Goal: Task Accomplishment & Management: Complete application form

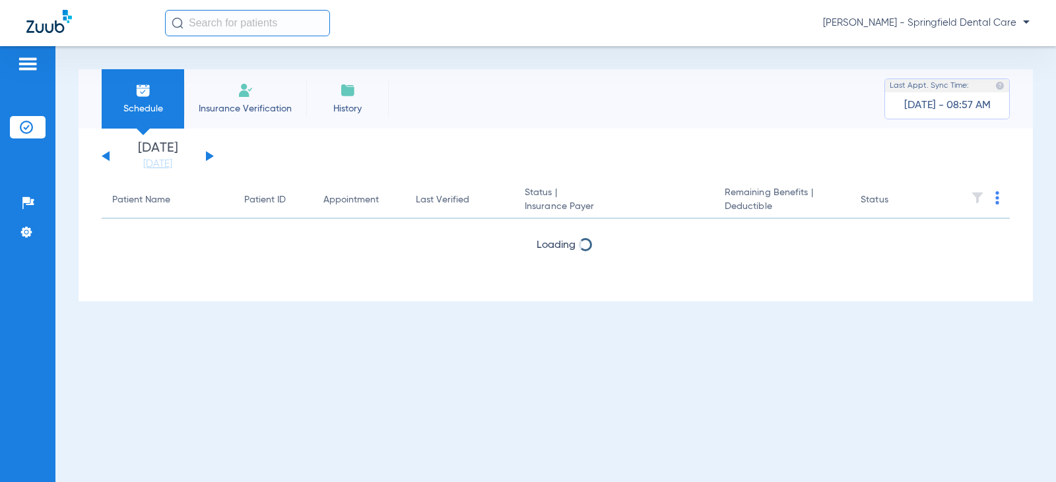
click at [247, 30] on input "text" at bounding box center [247, 23] width 165 height 26
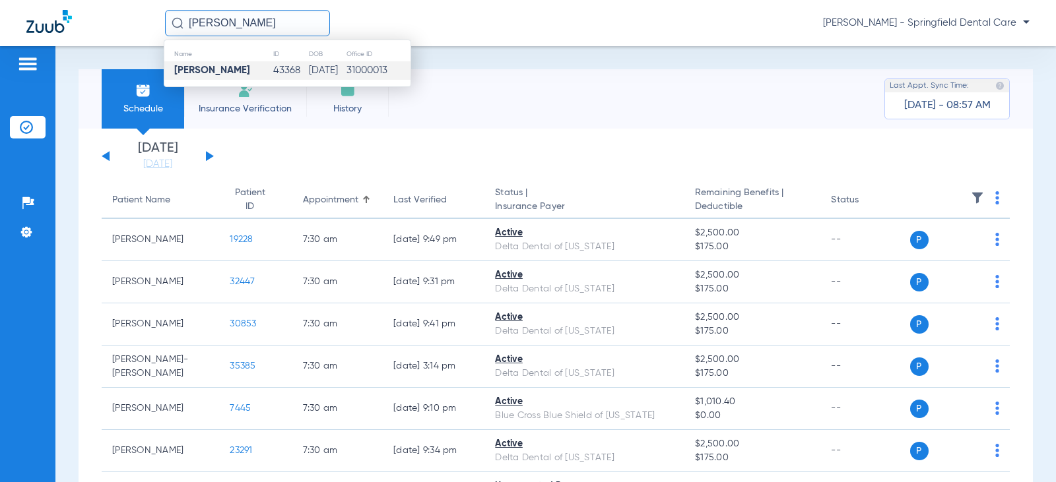
type input "[PERSON_NAME]"
click at [223, 74] on strong "[PERSON_NAME]" at bounding box center [212, 70] width 76 height 10
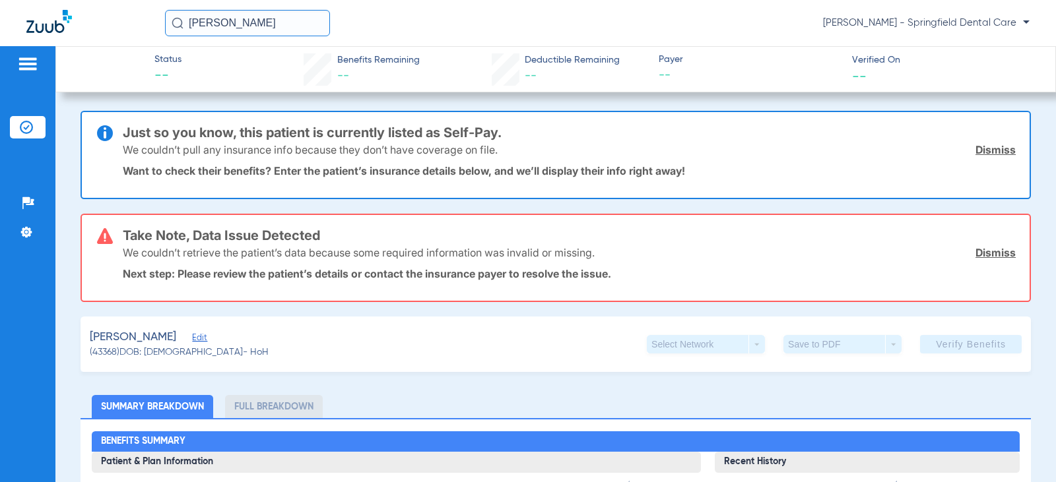
click at [192, 338] on span "Edit" at bounding box center [198, 339] width 12 height 13
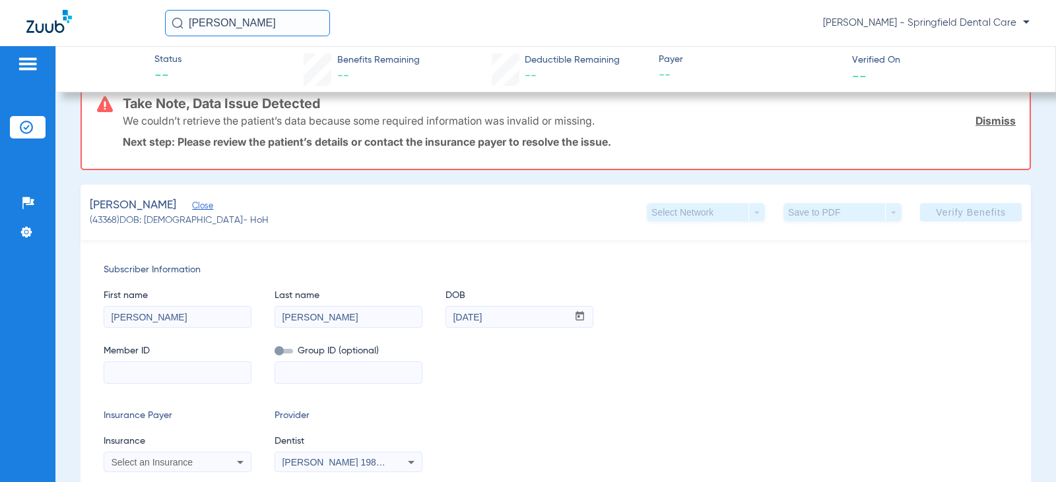
scroll to position [198, 0]
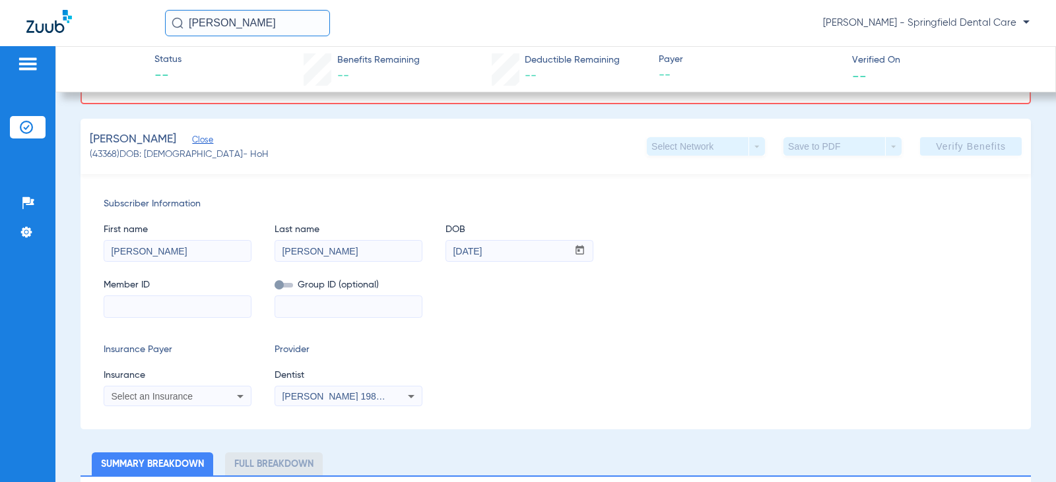
click at [652, 247] on div "First name [PERSON_NAME] Last name [PERSON_NAME] mm / dd / yyyy [DATE]" at bounding box center [556, 236] width 904 height 51
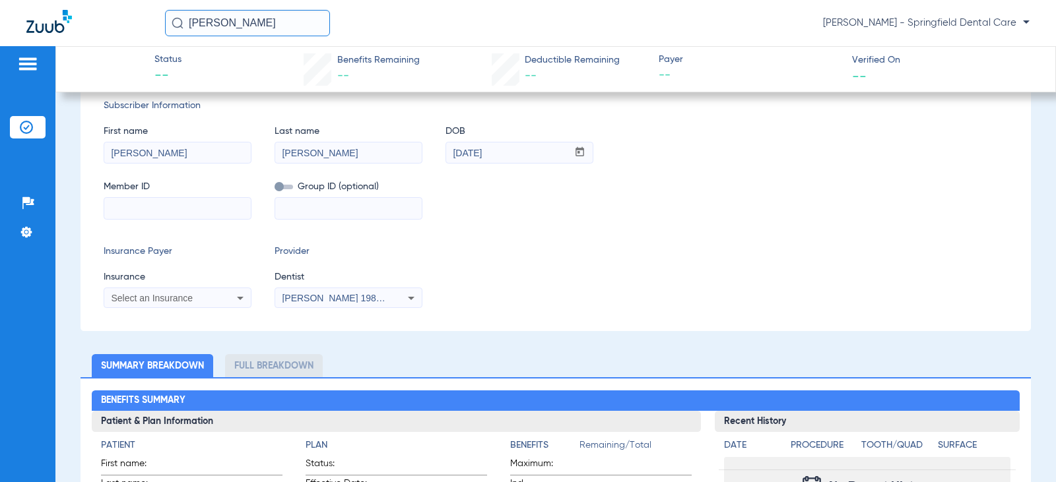
scroll to position [330, 0]
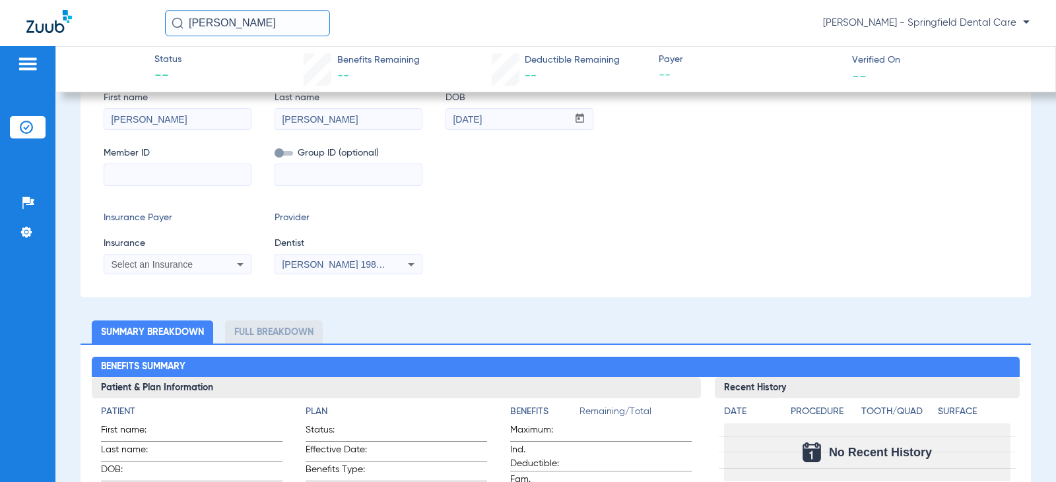
click at [189, 187] on div "Subscriber Information First name [PERSON_NAME] Last name [PERSON_NAME] mm / dd…" at bounding box center [555, 169] width 950 height 255
click at [192, 175] on input at bounding box center [177, 174] width 146 height 21
paste input "R61050068"
type input "R61050068"
click at [211, 252] on app-form-autocomplete "Insurance Select an Insurance" at bounding box center [178, 256] width 148 height 38
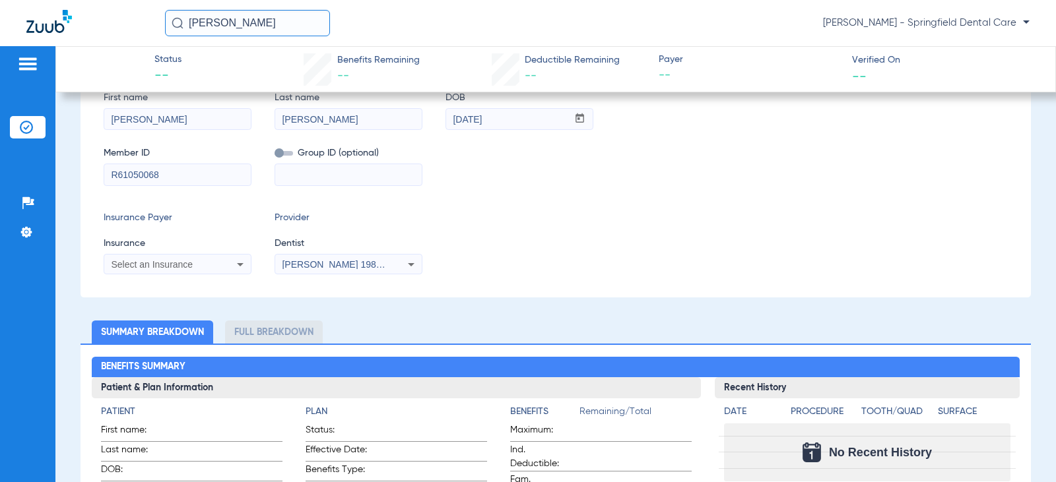
click at [209, 258] on div "Select an Insurance" at bounding box center [177, 265] width 146 height 16
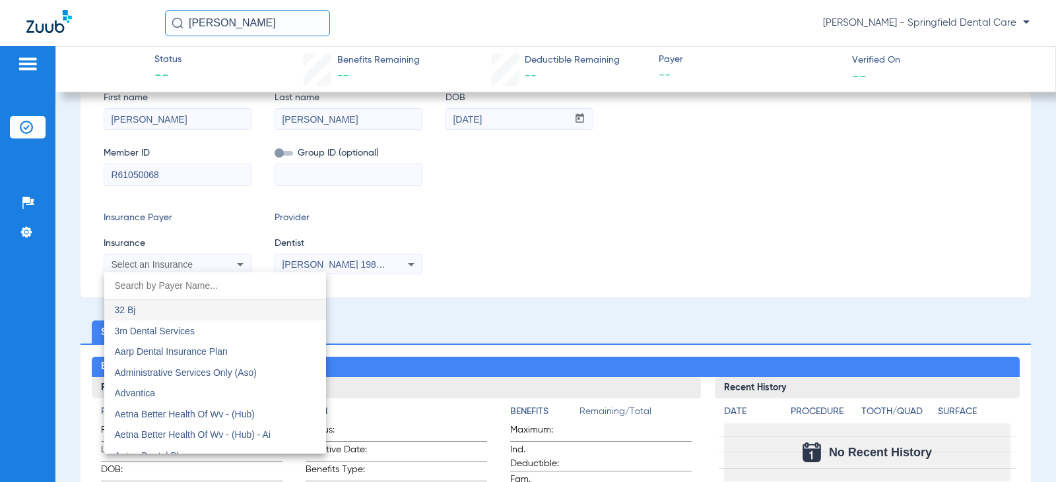
click at [195, 282] on input "dropdown search" at bounding box center [215, 285] width 222 height 27
click at [231, 290] on input "dropdown search" at bounding box center [215, 285] width 222 height 27
click at [225, 284] on input "dropdown search" at bounding box center [215, 285] width 222 height 27
click at [178, 279] on input "dropdown search" at bounding box center [215, 285] width 222 height 27
click at [183, 286] on input "dropdown search" at bounding box center [215, 285] width 222 height 27
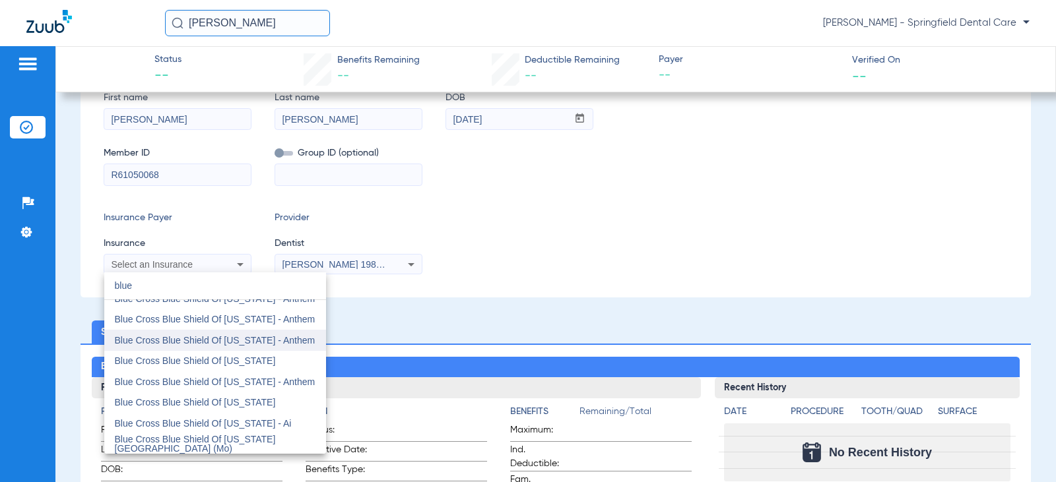
scroll to position [264, 0]
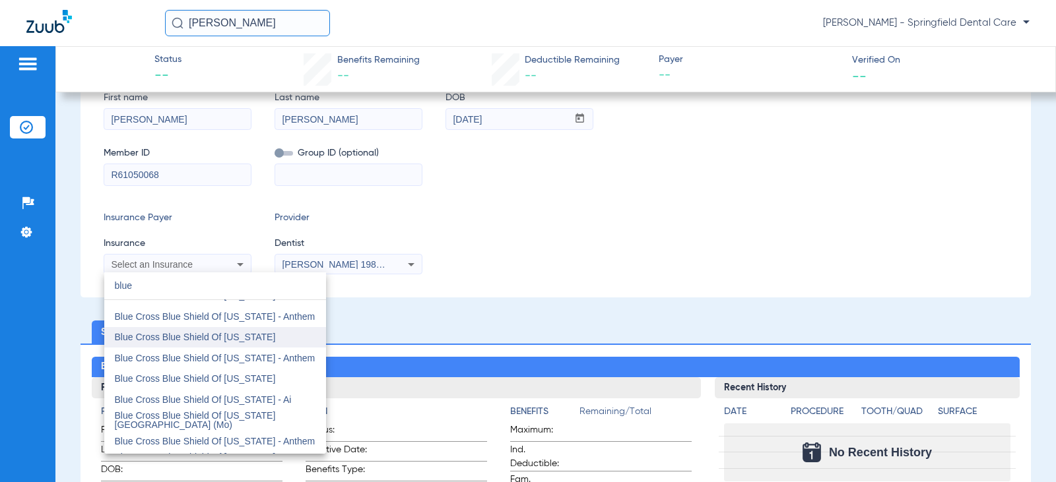
type input "blue"
click at [207, 338] on span "Blue Cross Blue Shield Of [US_STATE]" at bounding box center [195, 337] width 161 height 11
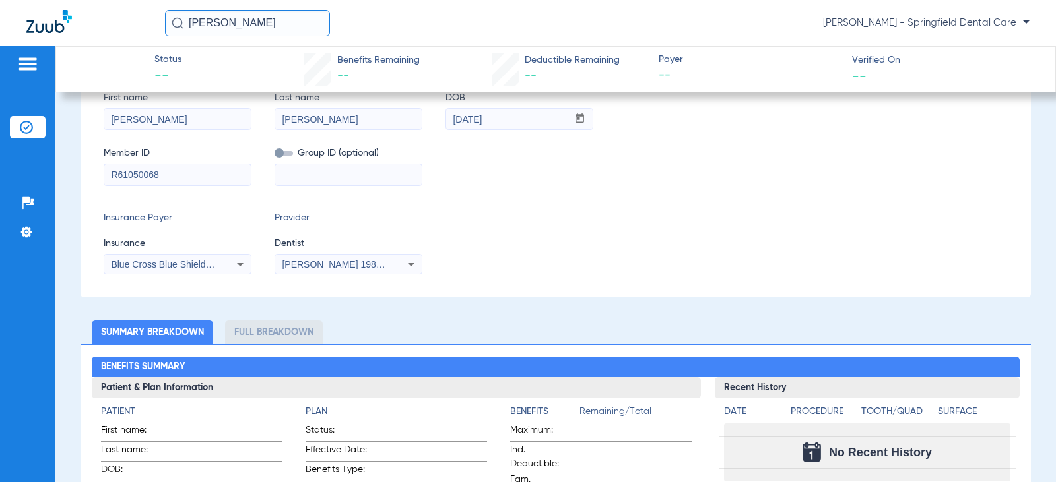
click at [385, 265] on span "[PERSON_NAME] 1982829420" at bounding box center [347, 264] width 130 height 11
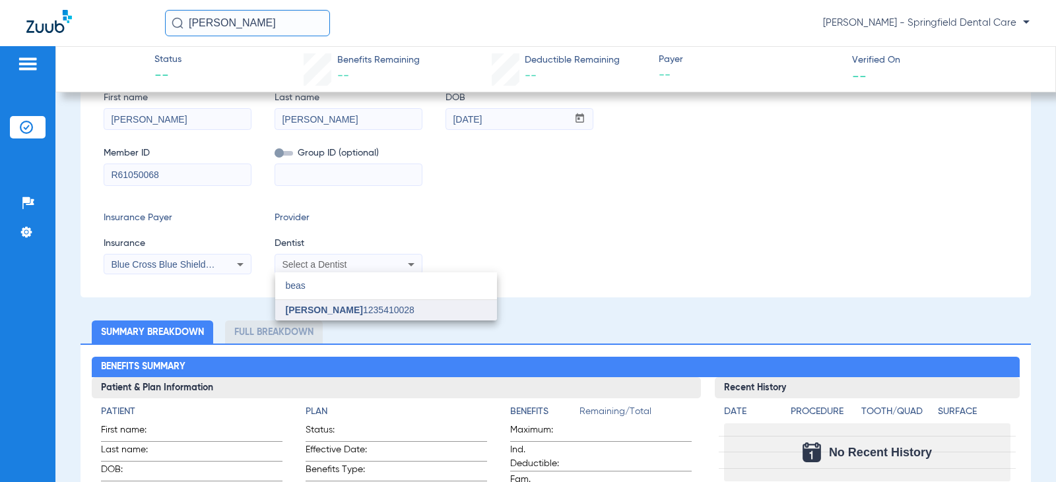
type input "beas"
click at [358, 312] on span "[PERSON_NAME] 1235410028" at bounding box center [350, 309] width 129 height 9
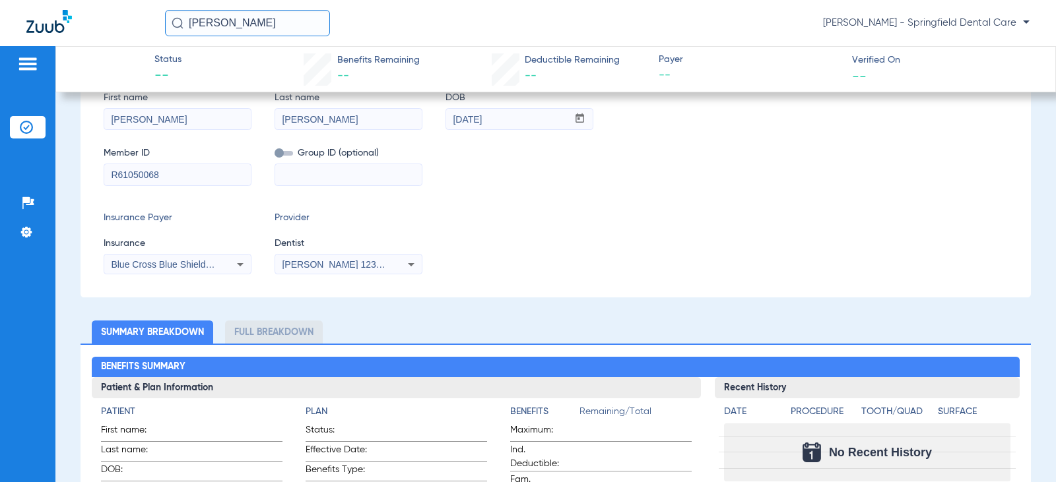
click at [596, 257] on div "Insurance Payer Insurance Blue Cross Blue Shield Of [US_STATE] Provider Dentist…" at bounding box center [556, 242] width 904 height 63
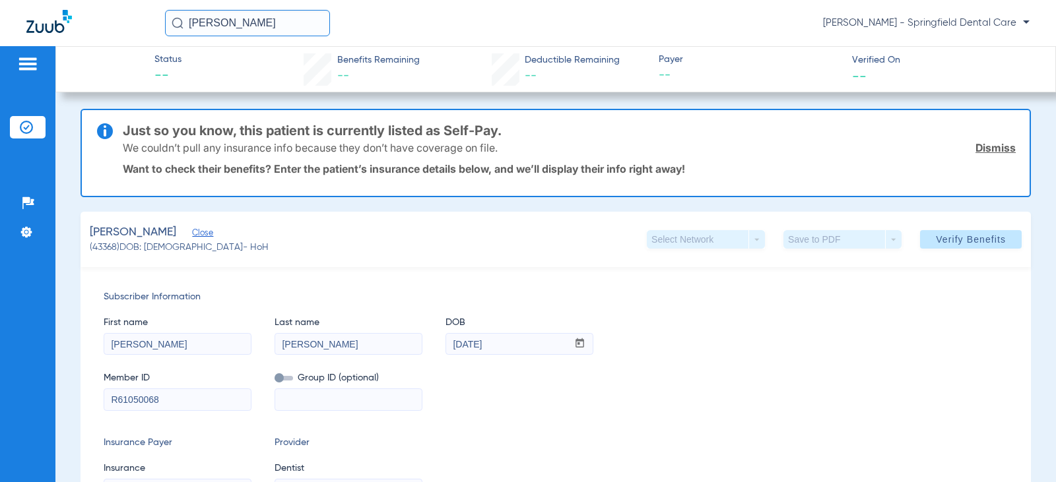
scroll to position [0, 0]
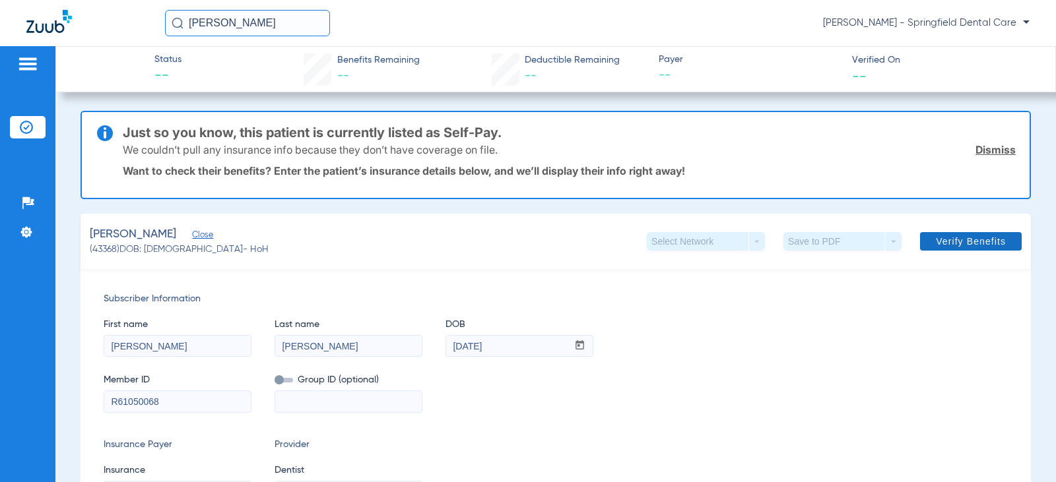
click at [945, 234] on span at bounding box center [971, 242] width 102 height 32
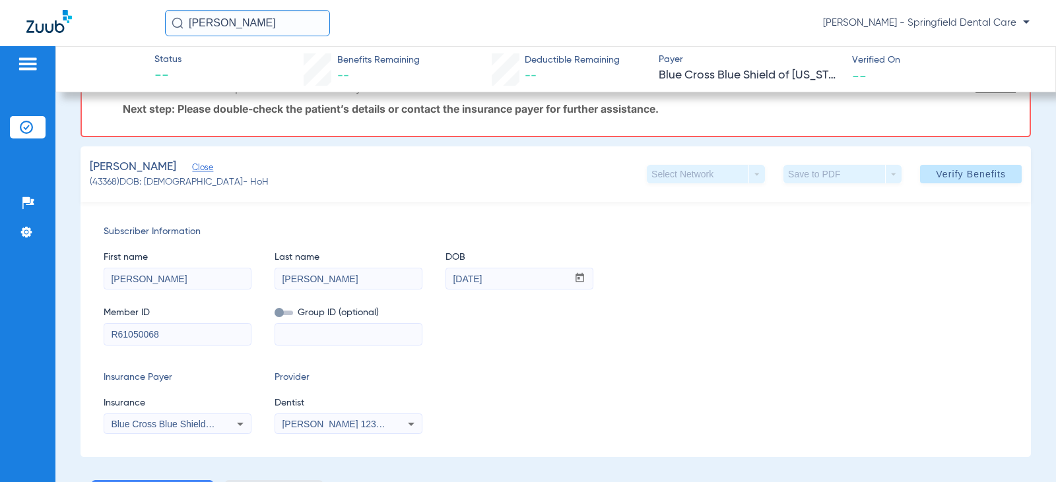
scroll to position [132, 0]
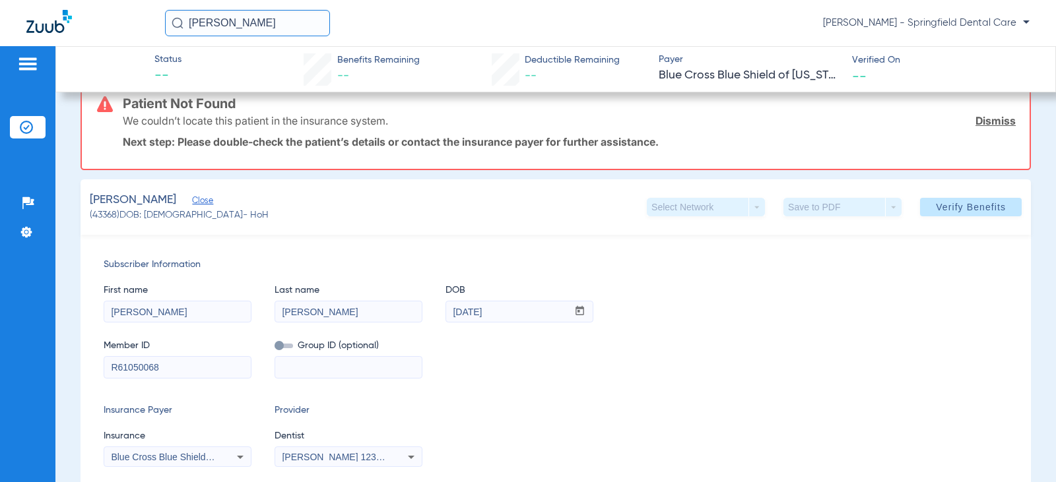
drag, startPoint x: 186, startPoint y: 361, endPoint x: 38, endPoint y: 363, distance: 147.8
click at [38, 363] on div "Patients Insurance Verification Setup Help Center Settings Status -- Benefits R…" at bounding box center [528, 287] width 1056 height 482
paste input "8009728382"
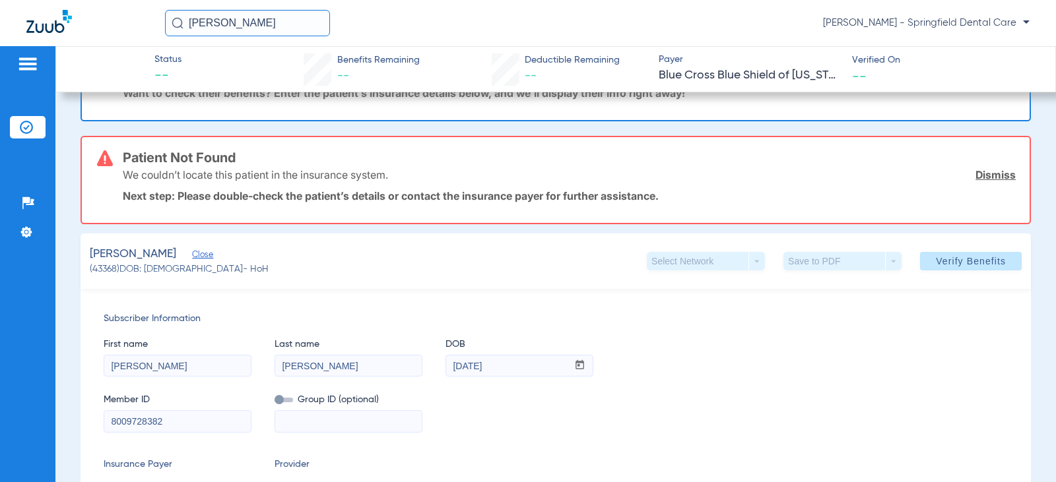
scroll to position [0, 0]
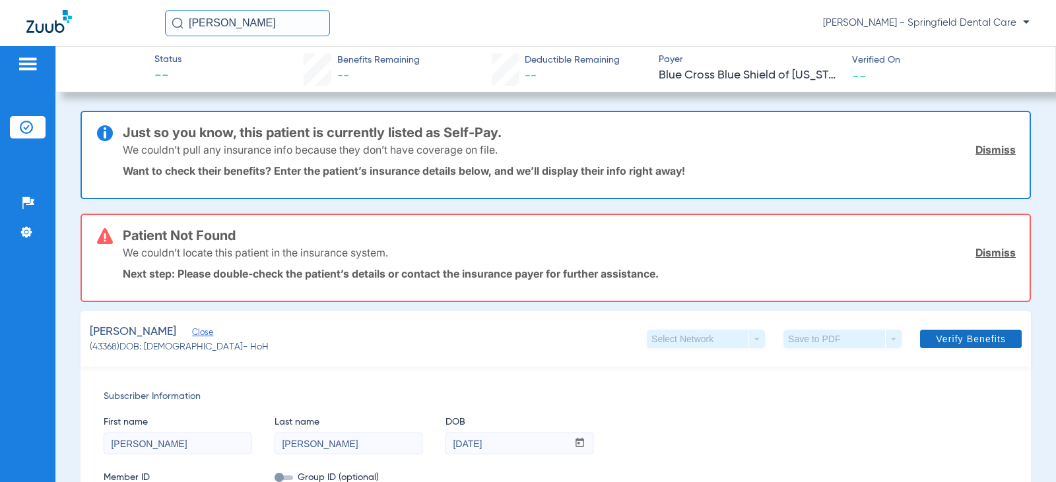
click at [957, 342] on span "Verify Benefits" at bounding box center [970, 339] width 70 height 11
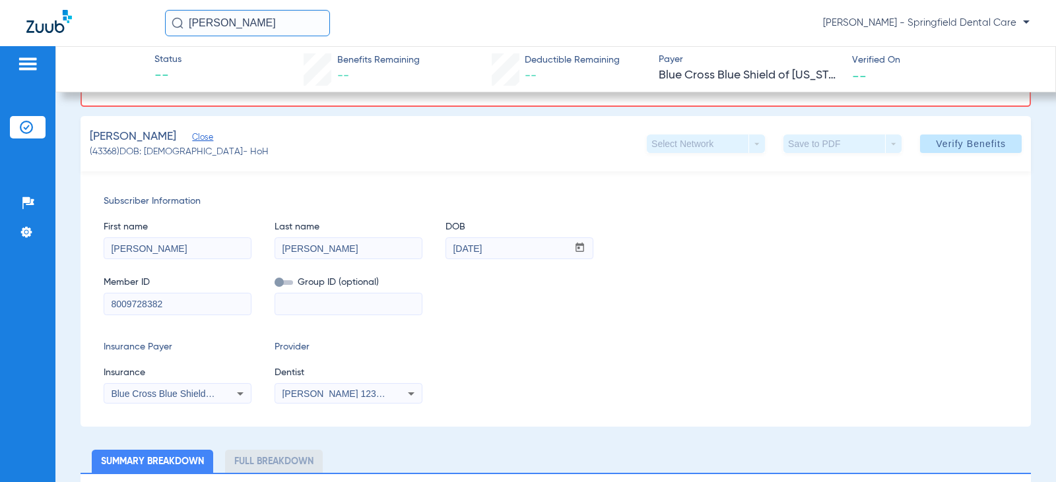
scroll to position [198, 0]
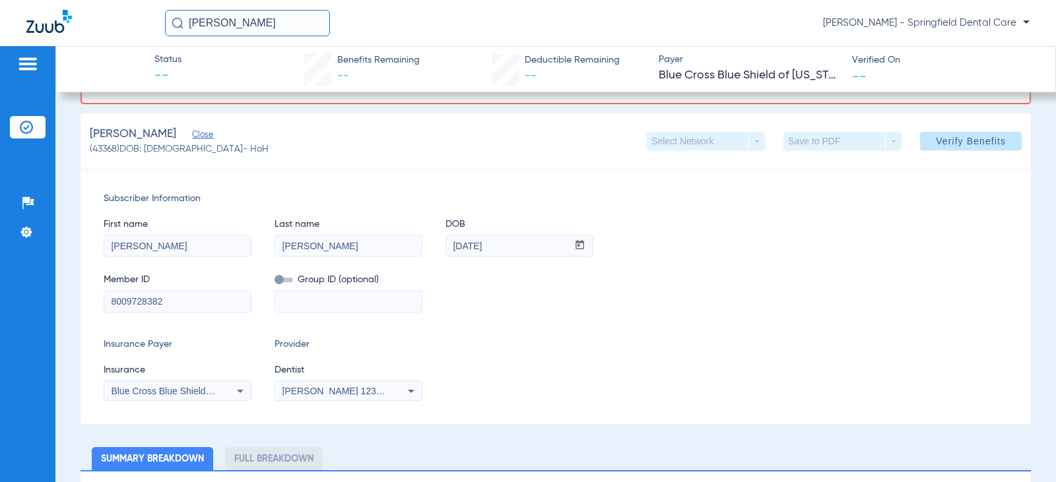
drag, startPoint x: 185, startPoint y: 304, endPoint x: 52, endPoint y: 309, distance: 133.4
click at [53, 309] on div "Patients Insurance Verification Setup Help Center Settings Status -- Benefits R…" at bounding box center [528, 287] width 1056 height 482
paste input "R61050068"
type input "R61050068"
click at [239, 393] on icon at bounding box center [240, 391] width 16 height 16
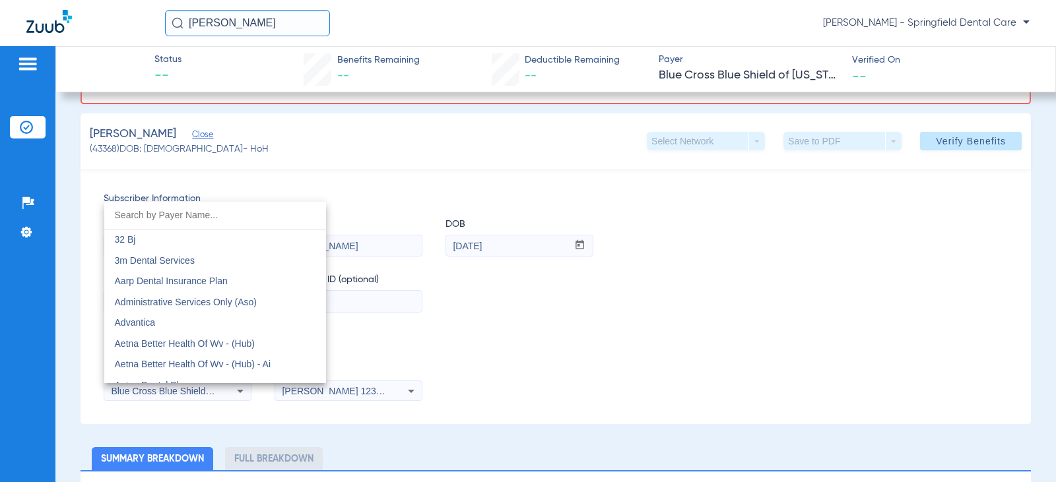
scroll to position [990, 0]
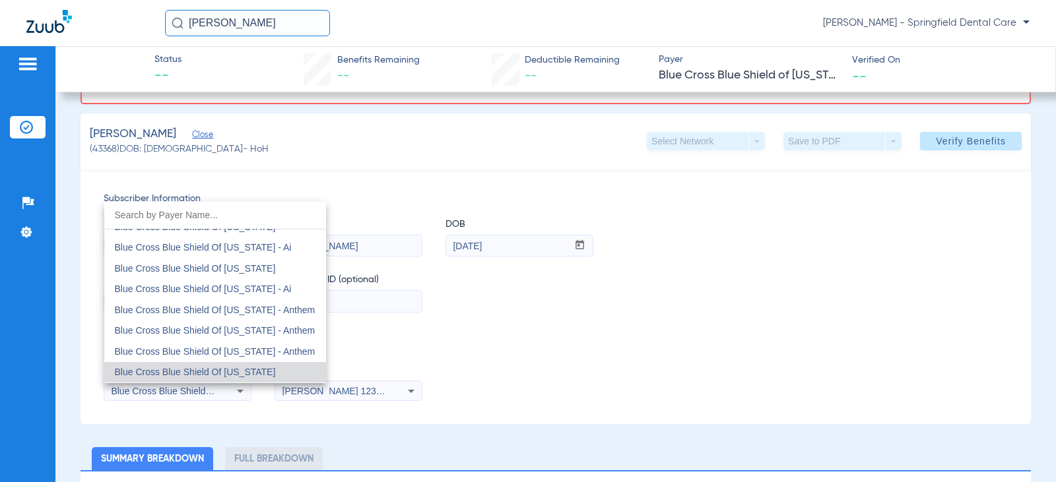
click at [227, 212] on input "dropdown search" at bounding box center [215, 215] width 222 height 27
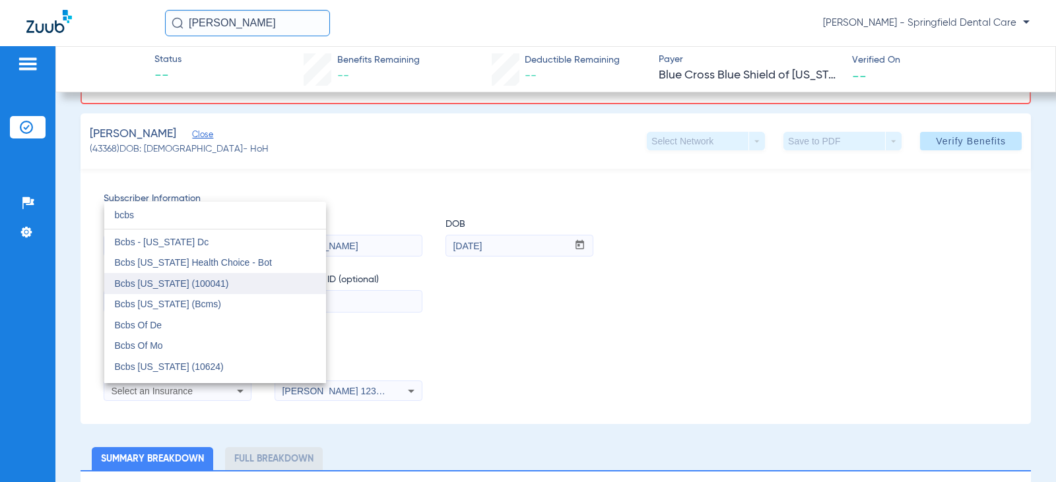
scroll to position [0, 0]
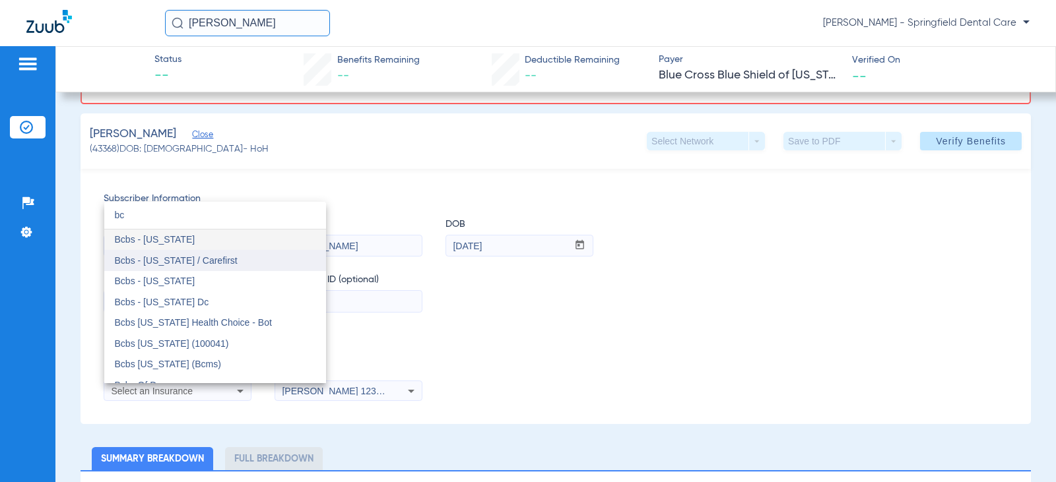
type input "b"
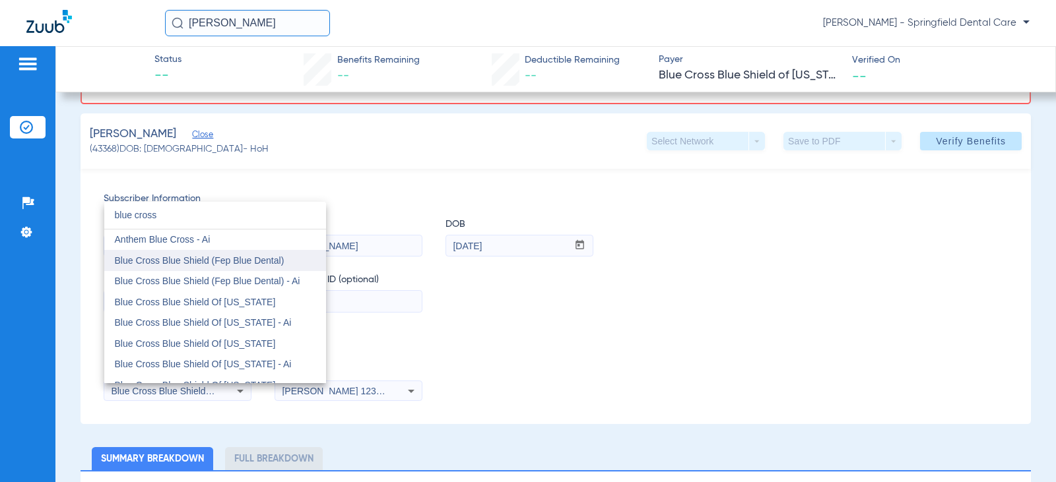
type input "blue cross"
click at [279, 258] on span "Blue Cross Blue Shield (Fep Blue Dental)" at bounding box center [200, 260] width 170 height 11
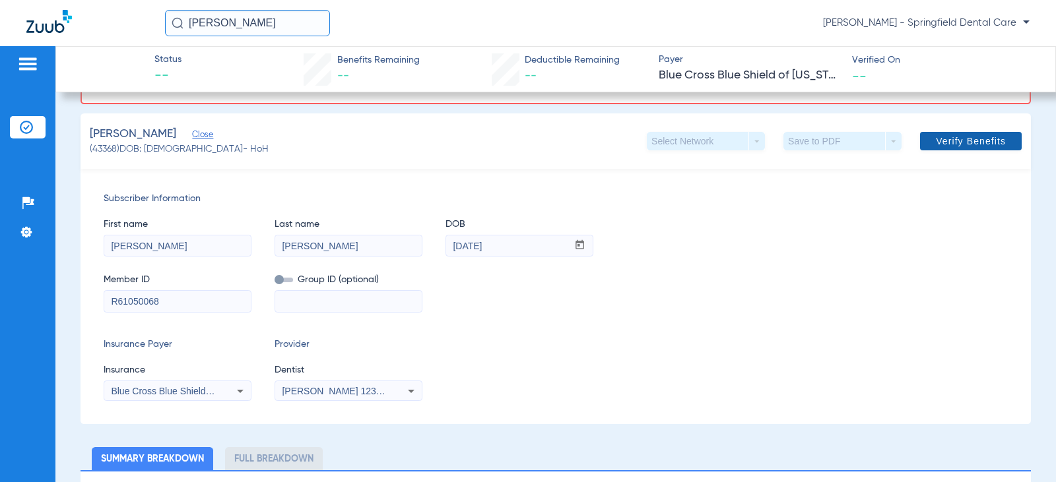
click at [995, 140] on span "Verify Benefits" at bounding box center [970, 141] width 70 height 11
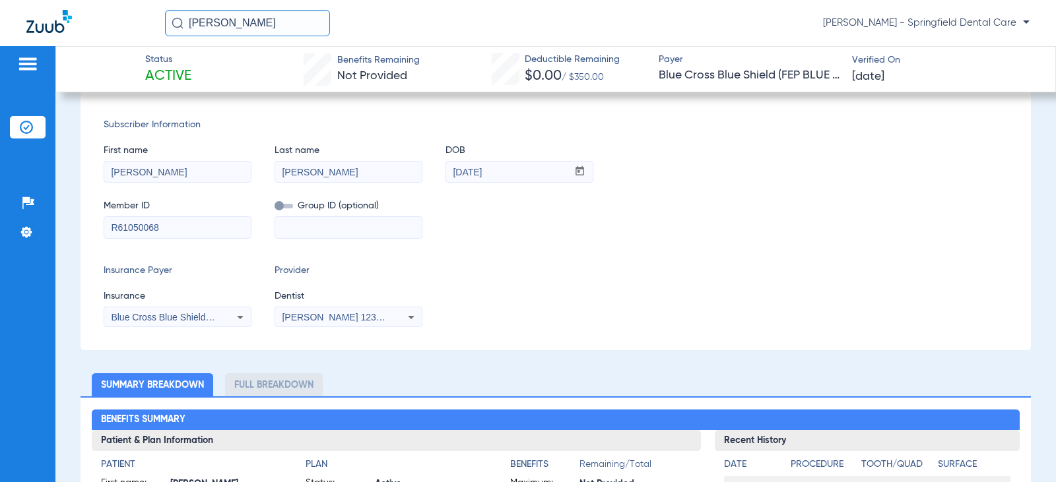
scroll to position [198, 0]
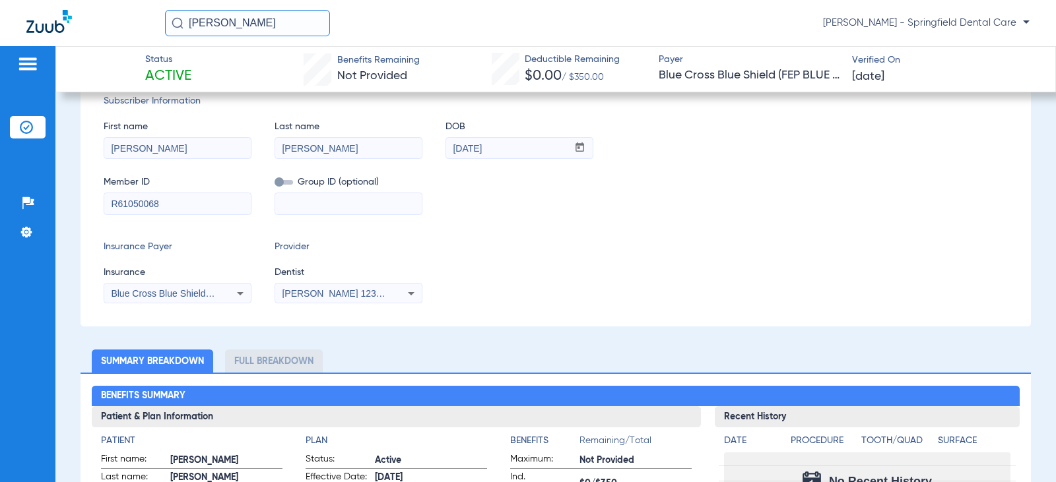
click at [237, 362] on li "Full Breakdown" at bounding box center [274, 361] width 98 height 23
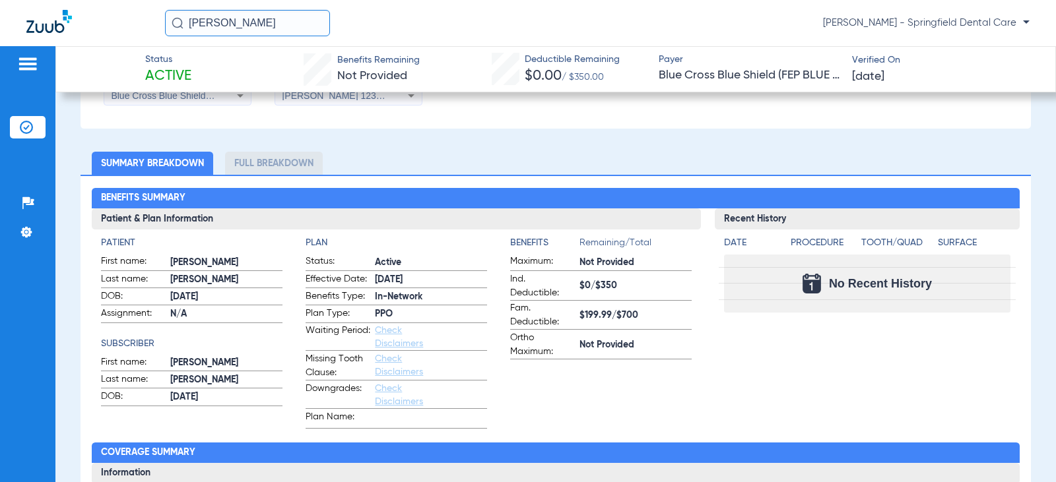
scroll to position [0, 0]
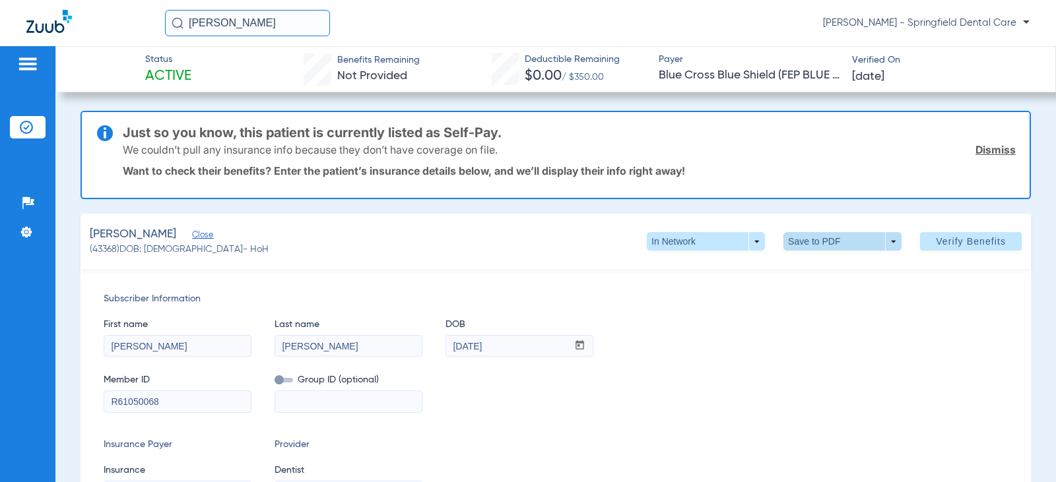
click at [787, 236] on span at bounding box center [842, 241] width 118 height 18
click at [813, 267] on span "Save to PDF" at bounding box center [837, 267] width 52 height 9
click at [889, 240] on span at bounding box center [842, 241] width 118 height 18
click at [808, 343] on div at bounding box center [528, 241] width 1056 height 482
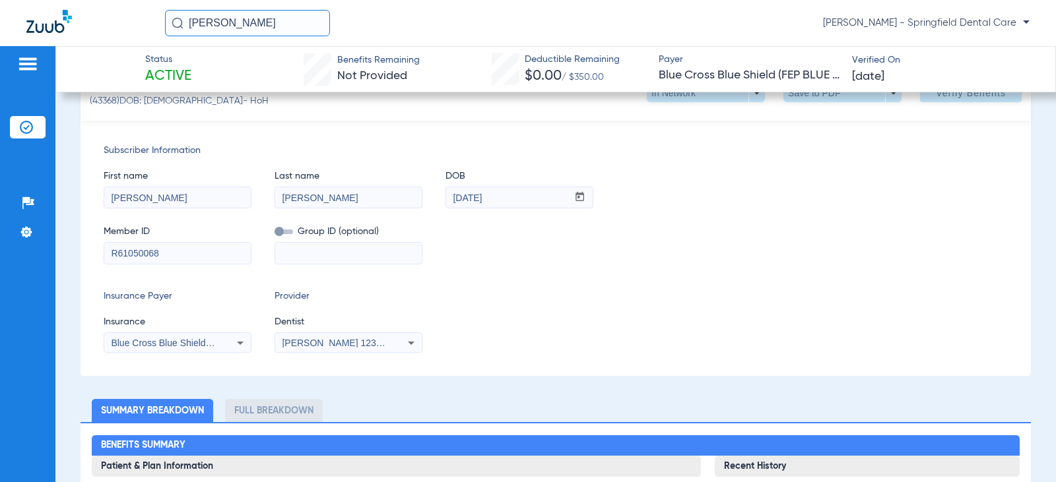
scroll to position [198, 0]
